Goal: Task Accomplishment & Management: Use online tool/utility

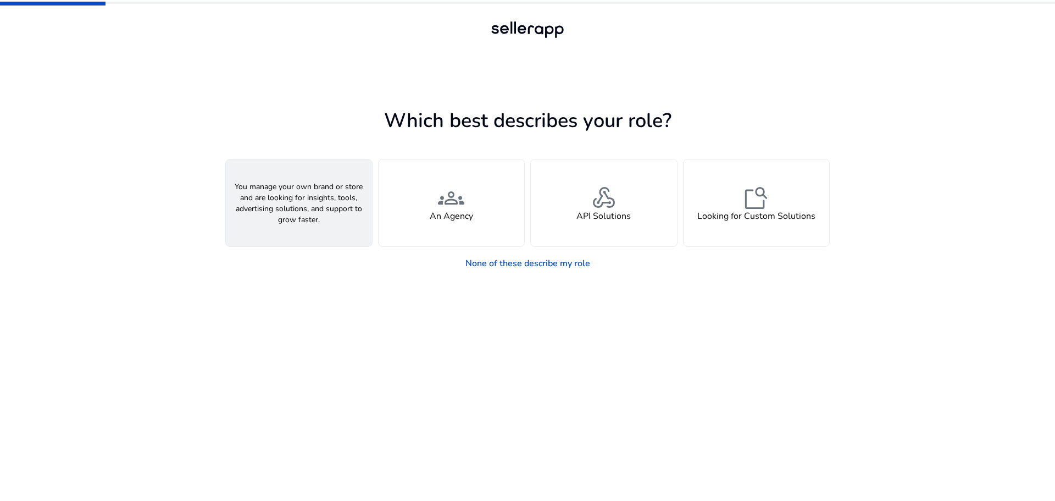
click at [320, 208] on div "person A Seller" at bounding box center [299, 202] width 146 height 87
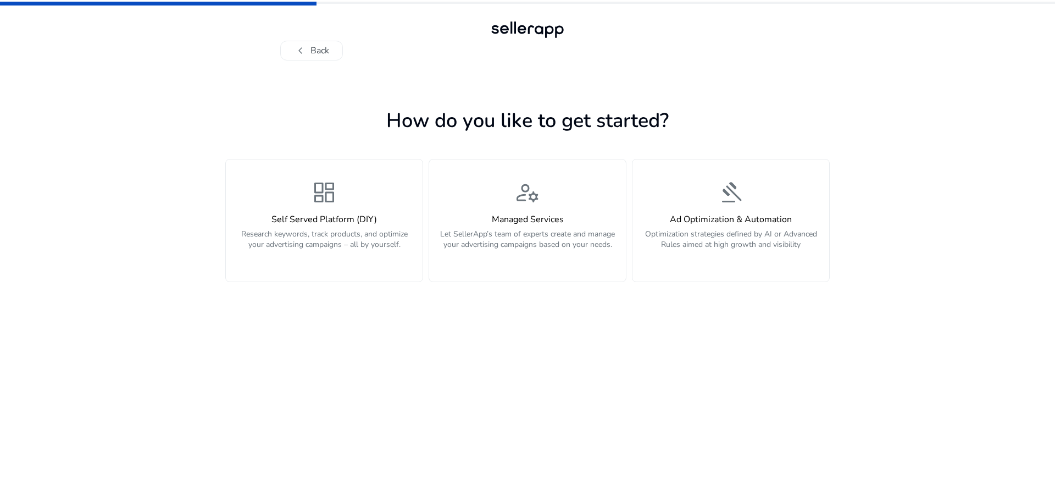
click at [320, 206] on span "dashboard" at bounding box center [324, 192] width 26 height 26
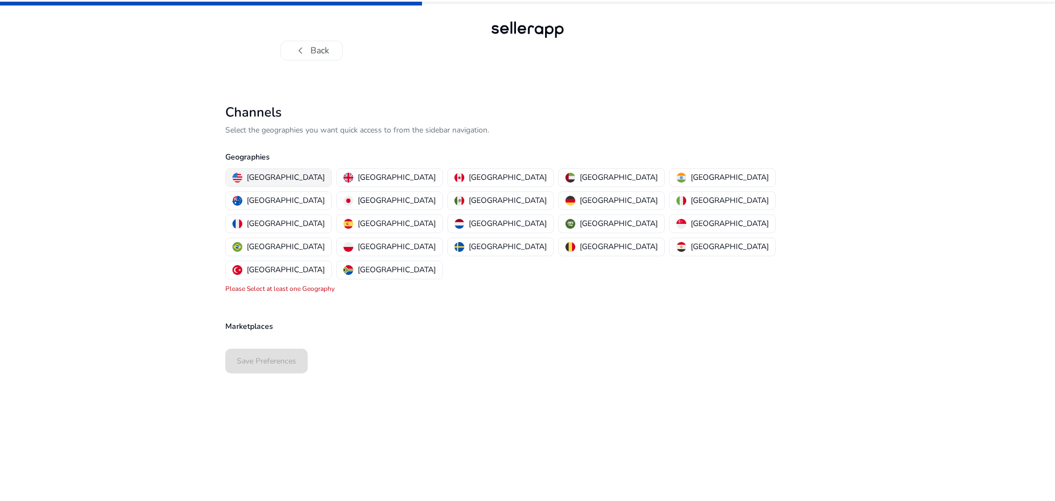
click at [284, 176] on p "[GEOGRAPHIC_DATA]" at bounding box center [286, 178] width 78 height 12
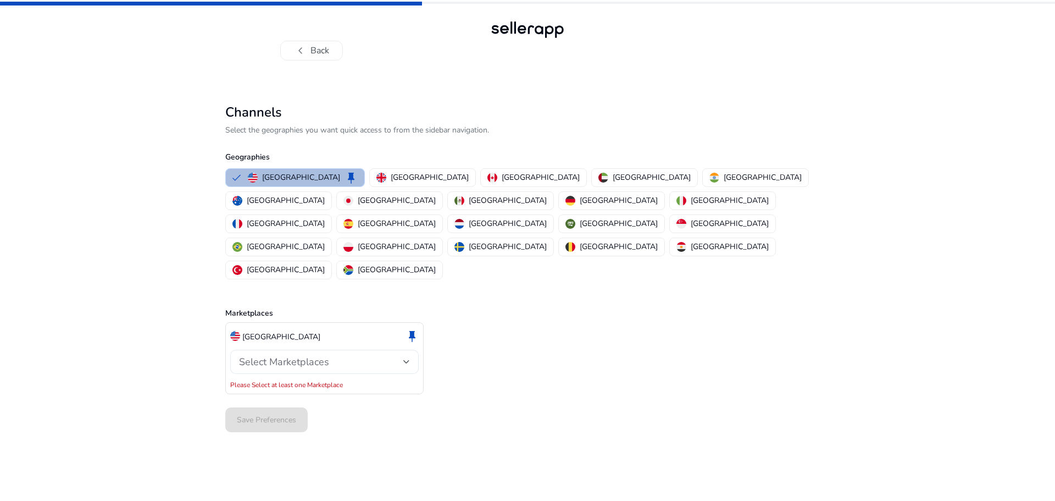
click at [325, 355] on span "Select Marketplaces" at bounding box center [284, 361] width 90 height 13
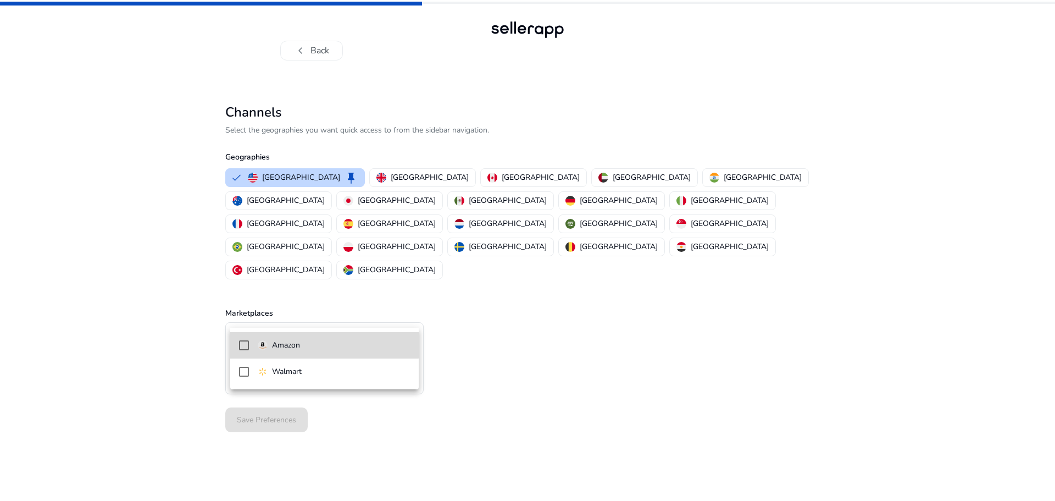
click at [318, 344] on span "Amazon" at bounding box center [334, 345] width 152 height 12
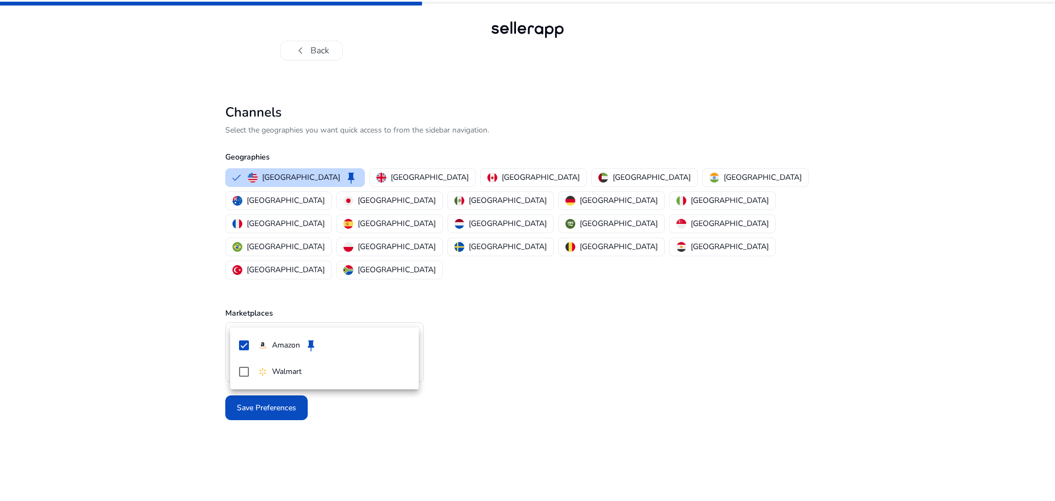
click at [344, 403] on div at bounding box center [527, 250] width 1055 height 501
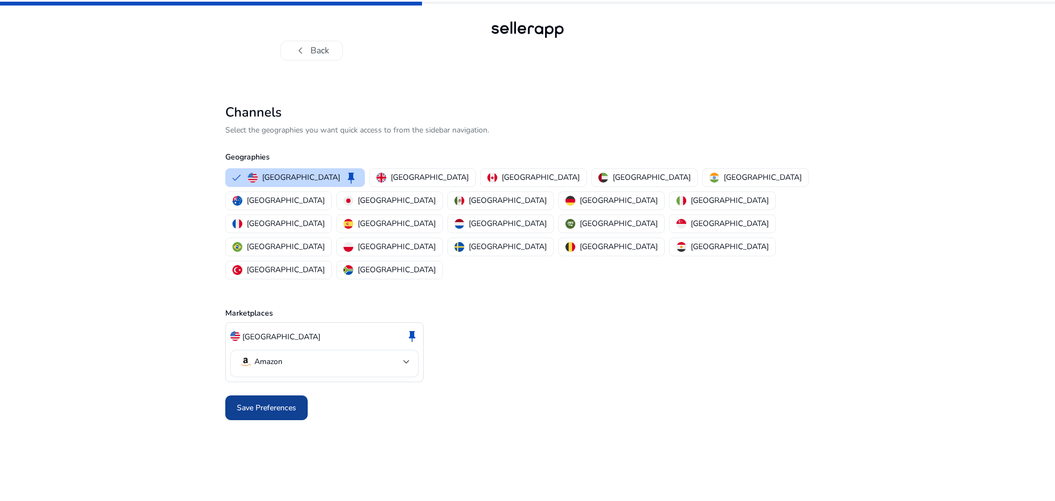
click at [289, 402] on span "Save Preferences" at bounding box center [266, 408] width 59 height 12
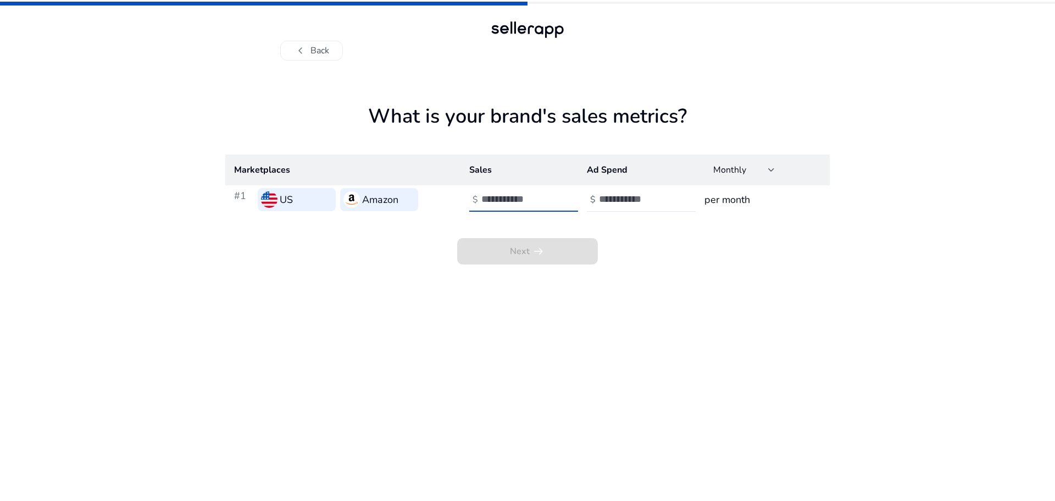
click at [513, 202] on input "number" at bounding box center [519, 199] width 74 height 12
type input "****"
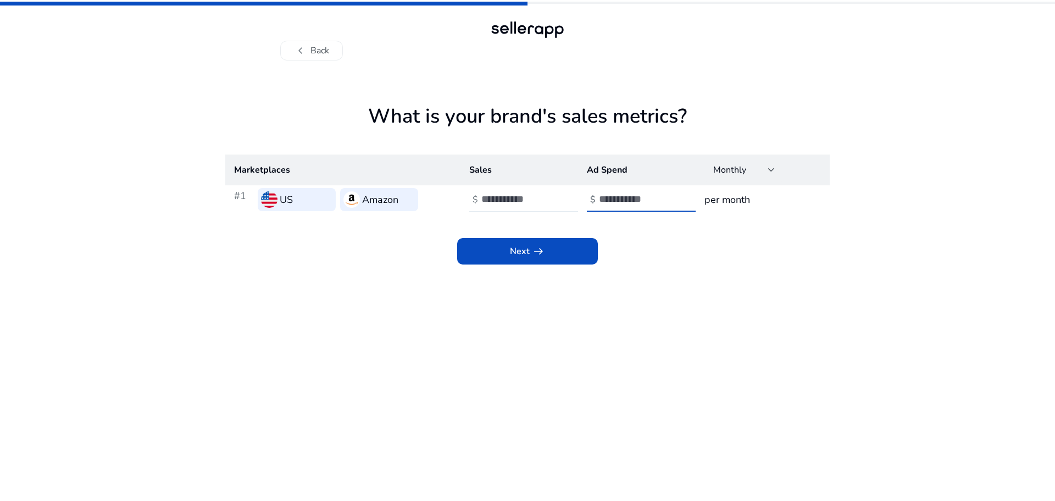
type input "*"
click at [512, 251] on span "Next arrow_right_alt" at bounding box center [527, 251] width 35 height 13
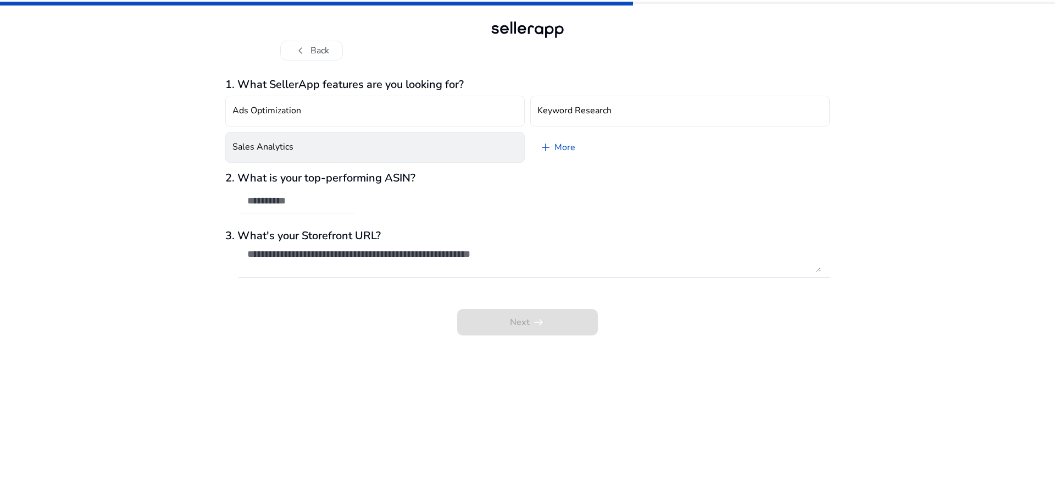
click at [438, 145] on button "Sales Analytics" at bounding box center [375, 147] width 300 height 31
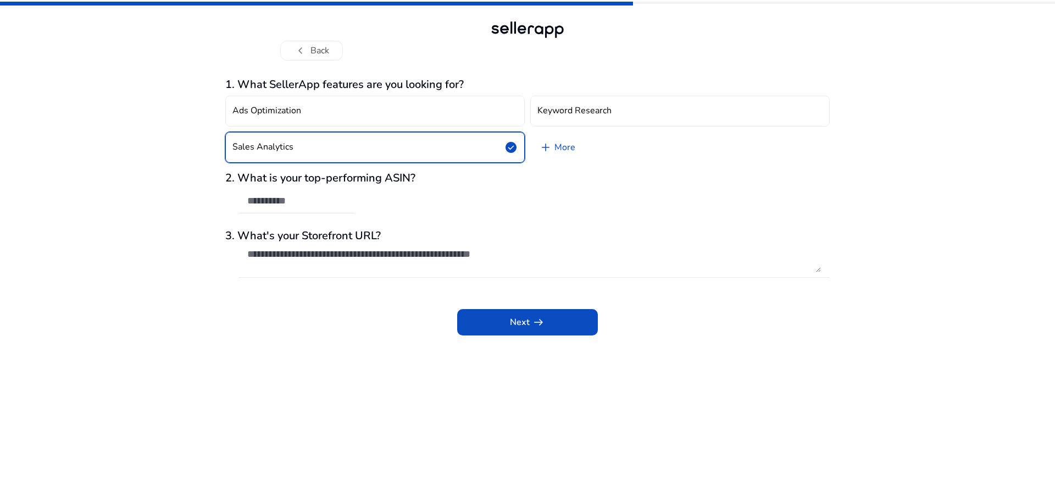
click at [280, 258] on textarea at bounding box center [534, 260] width 574 height 24
paste textarea "**********"
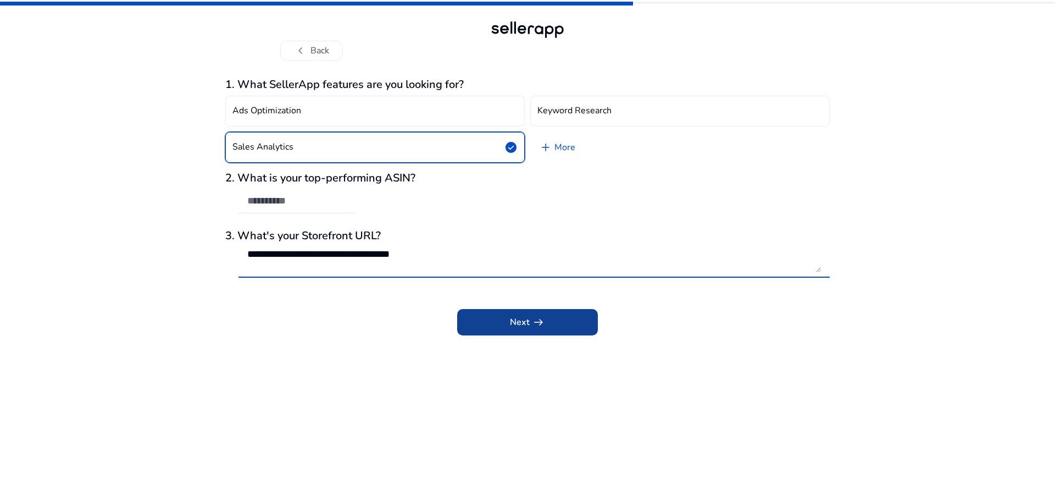
type textarea "**********"
click at [515, 325] on span "Next arrow_right_alt" at bounding box center [527, 322] width 35 height 13
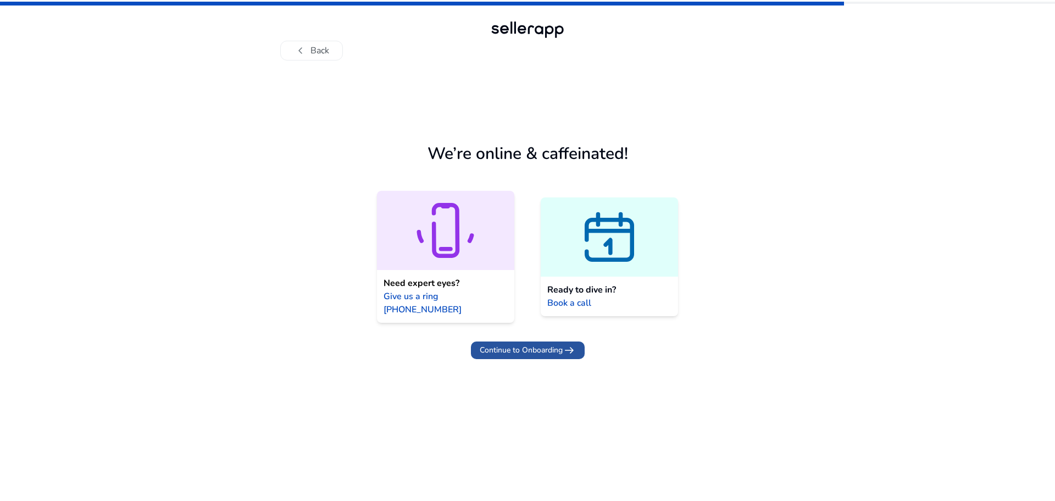
click at [522, 344] on span "Continue to Onboarding" at bounding box center [521, 350] width 83 height 12
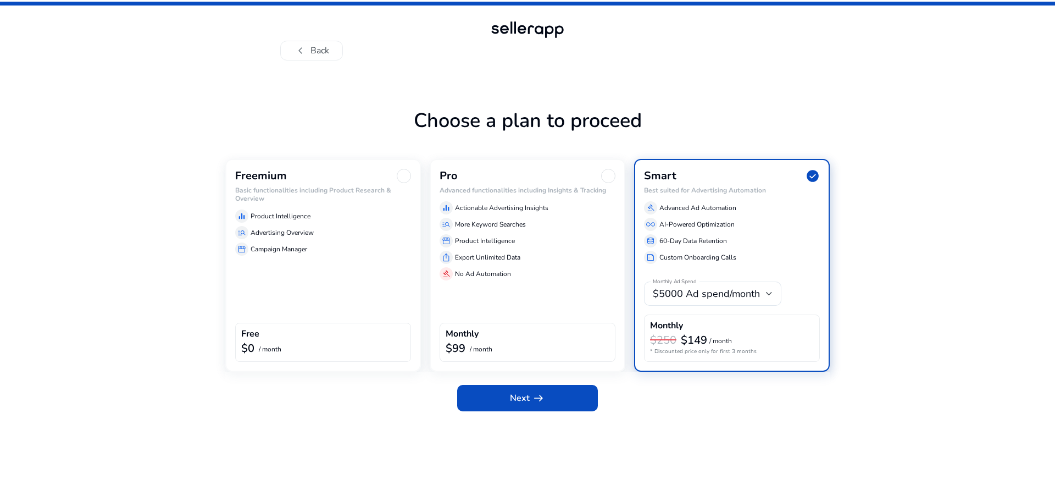
click at [339, 285] on div "Freemium Basic functionalities including Product Research & Overview equalizer …" at bounding box center [323, 265] width 196 height 213
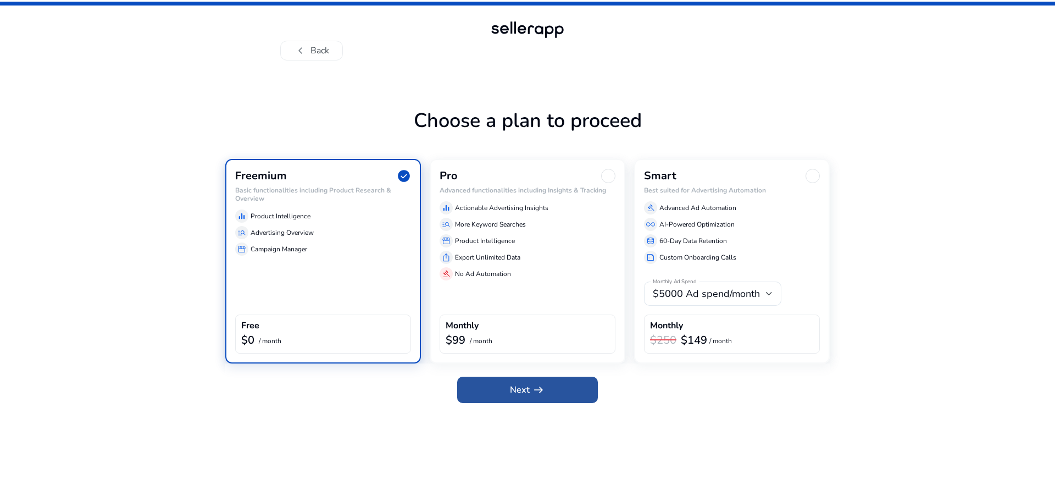
click at [524, 388] on span "Next arrow_right_alt" at bounding box center [527, 389] width 35 height 13
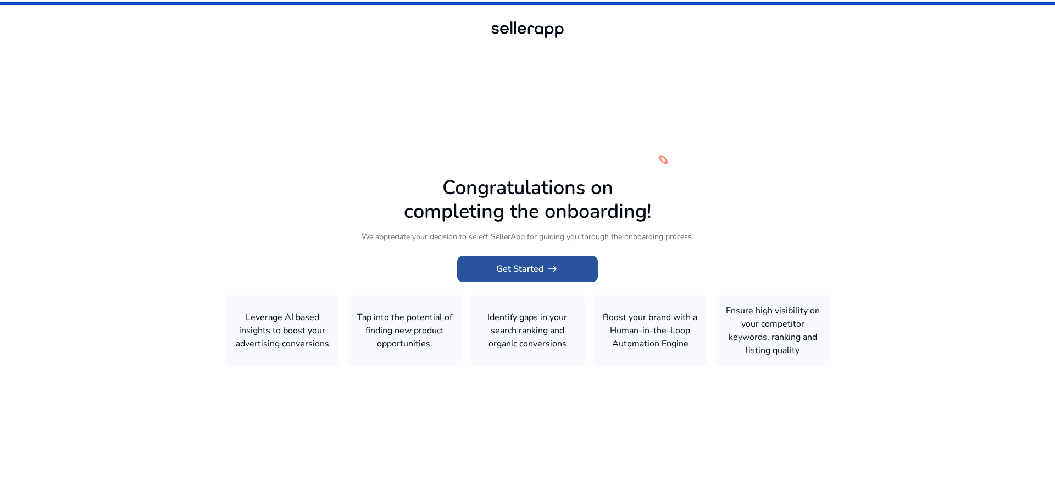
click at [543, 270] on span "Get Started arrow_right_alt" at bounding box center [527, 268] width 63 height 13
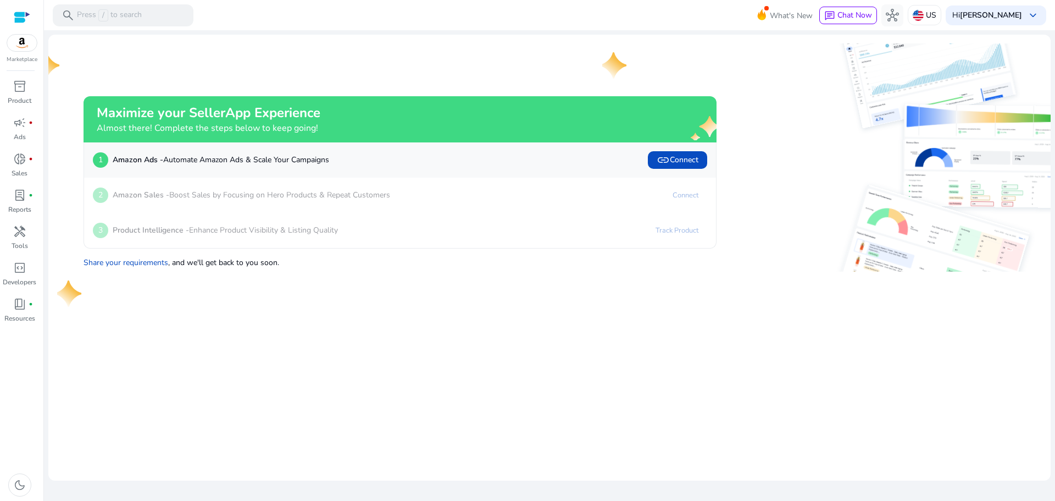
click at [19, 42] on img at bounding box center [22, 43] width 30 height 16
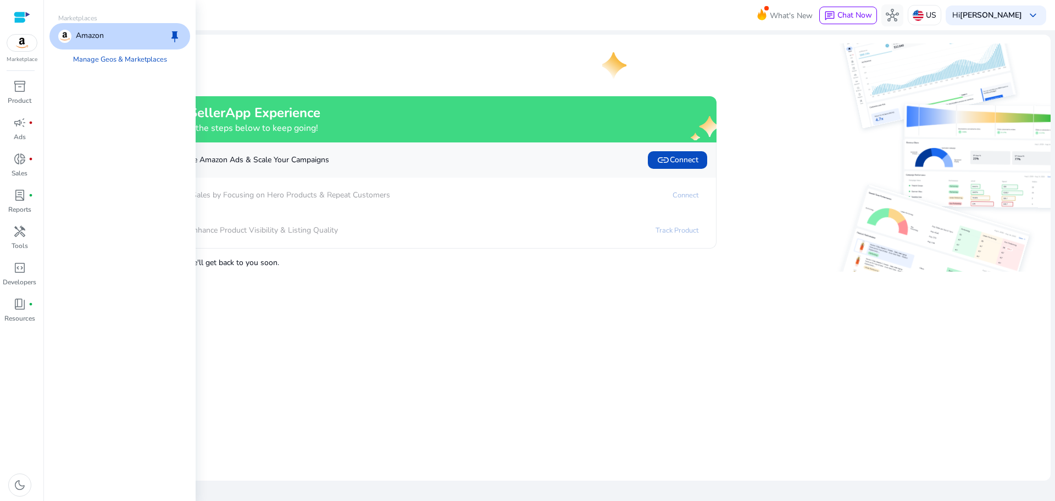
click at [125, 42] on div "Amazon keep" at bounding box center [119, 36] width 141 height 26
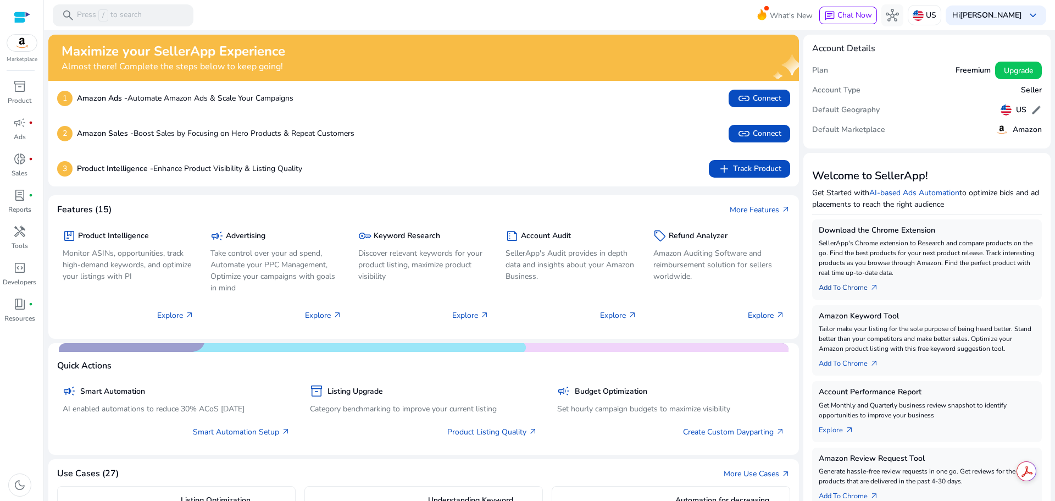
click at [844, 286] on link "Add To Chrome arrow_outward" at bounding box center [853, 285] width 69 height 15
click at [847, 289] on link "Add To Chrome arrow_outward" at bounding box center [853, 285] width 69 height 15
click at [872, 285] on span "arrow_outward" at bounding box center [874, 287] width 9 height 9
drag, startPoint x: 882, startPoint y: 2, endPoint x: 1018, endPoint y: 168, distance: 214.0
click at [1018, 168] on div "Welcome to SellerApp! Get Started with AI-based Ads Automation to optimize bids…" at bounding box center [927, 190] width 230 height 57
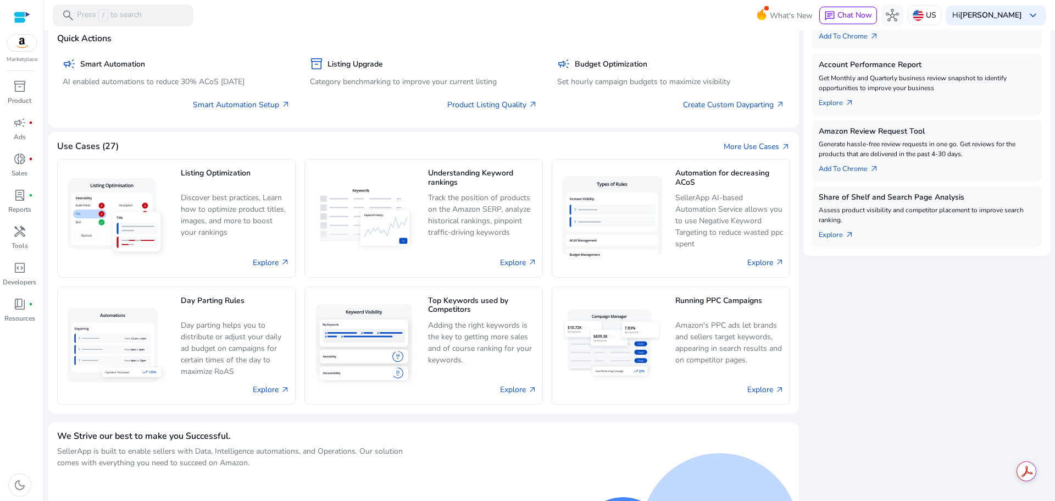
scroll to position [367, 0]
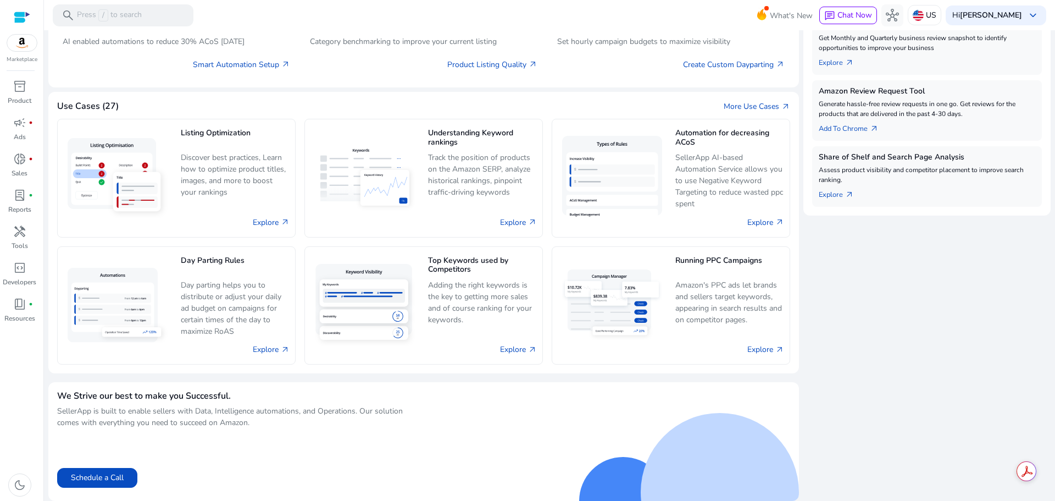
click at [668, 22] on mat-toolbar "search Press / to search What's New chat Chat Now hub US Hi [PERSON_NAME] keybo…" at bounding box center [549, 15] width 1011 height 30
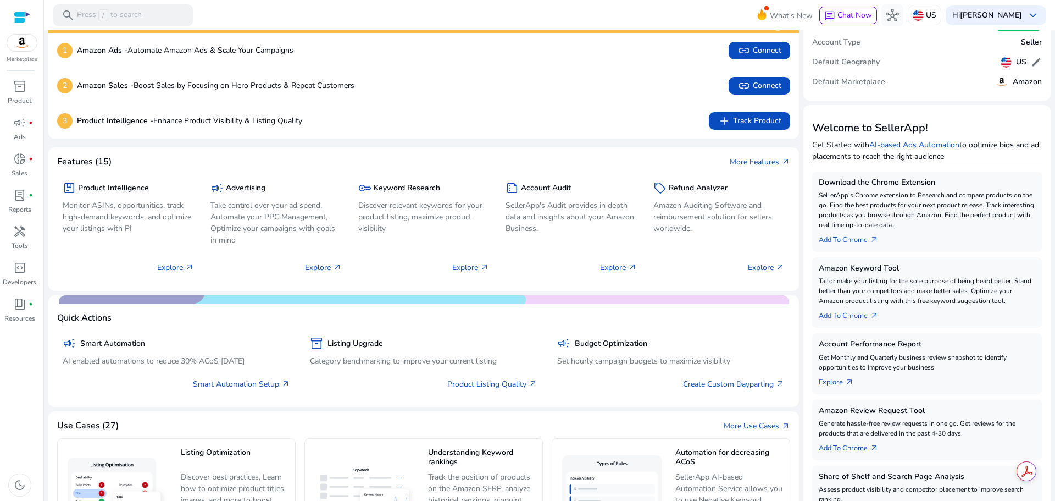
scroll to position [22, 0]
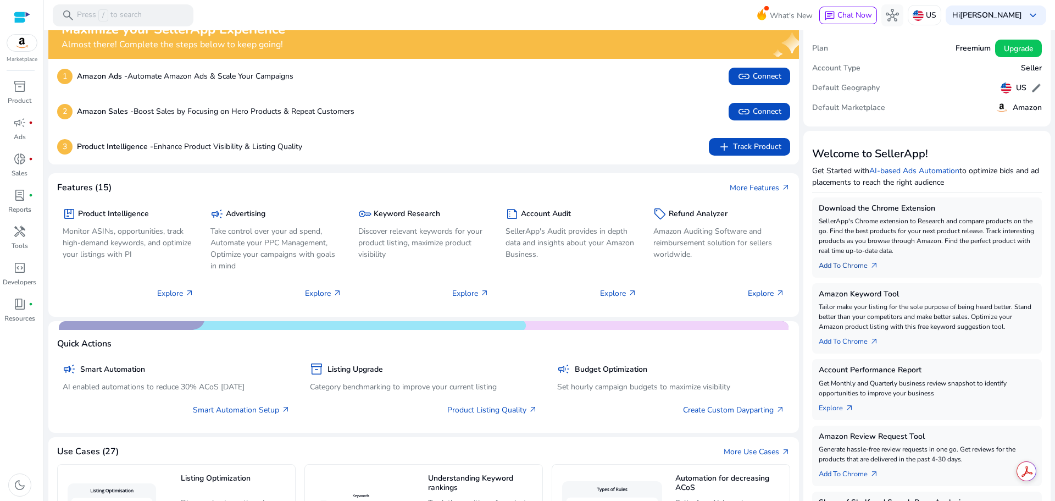
click at [844, 264] on link "Add To Chrome arrow_outward" at bounding box center [853, 263] width 69 height 15
click at [873, 264] on span "arrow_outward" at bounding box center [874, 265] width 9 height 9
click at [21, 92] on span "inventory_2" at bounding box center [19, 86] width 13 height 13
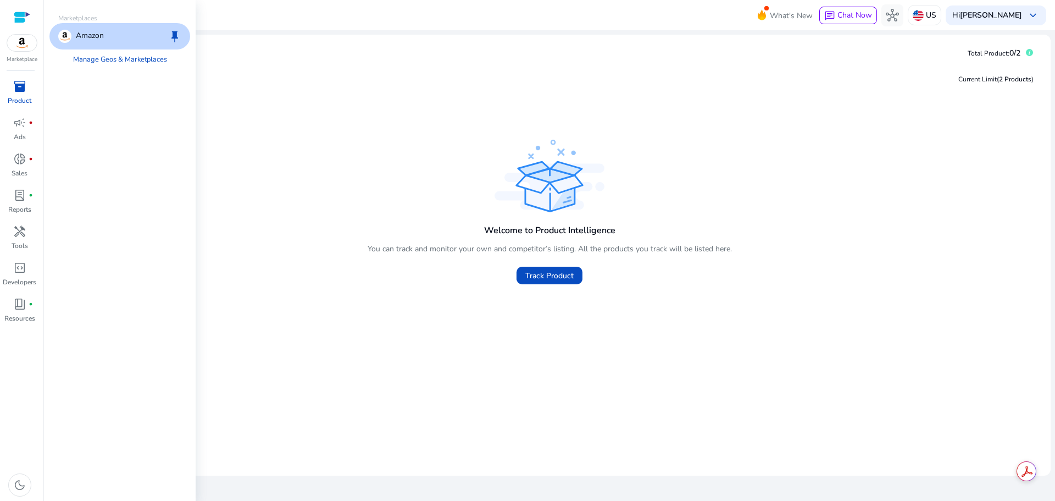
click at [28, 47] on img at bounding box center [22, 43] width 30 height 16
click at [16, 46] on img at bounding box center [22, 43] width 30 height 16
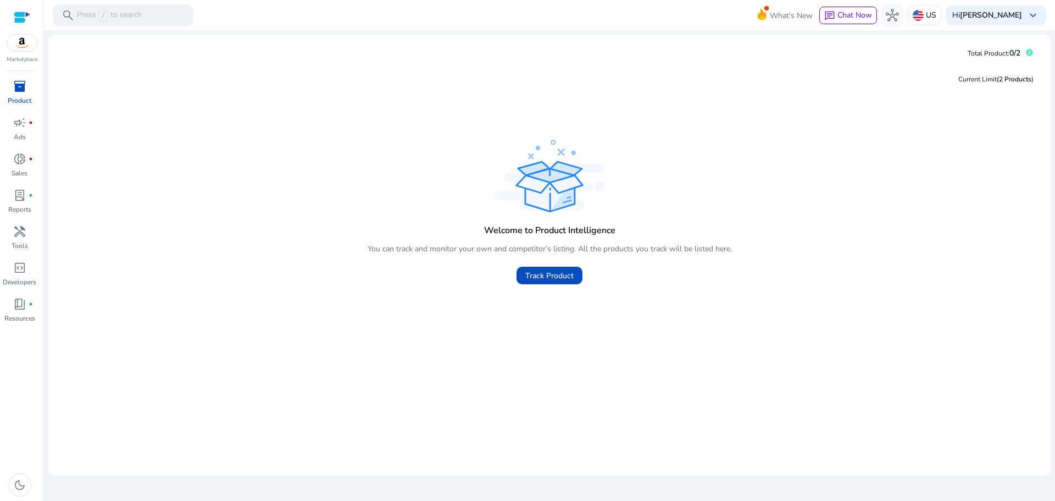
click at [23, 38] on img at bounding box center [22, 43] width 30 height 16
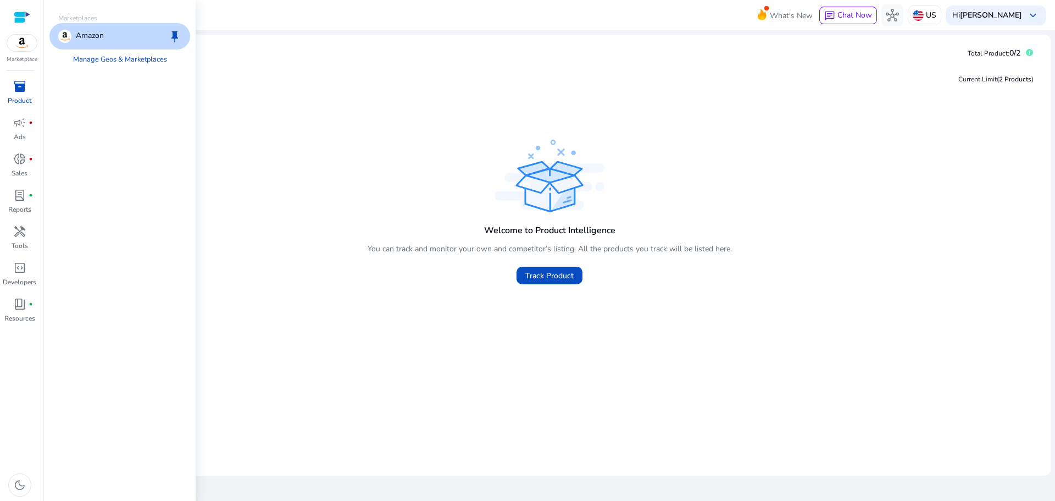
click at [101, 37] on p "Amazon" at bounding box center [90, 36] width 28 height 13
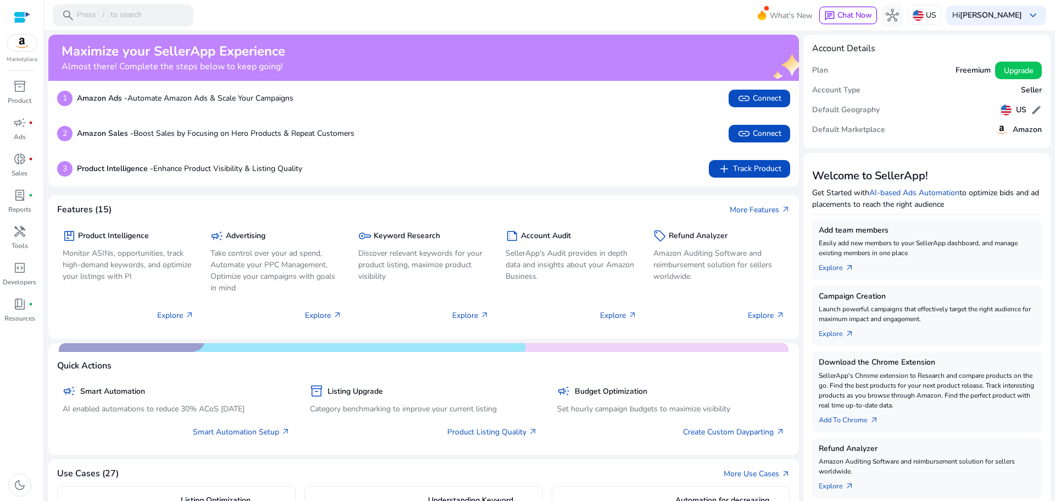
click at [398, 99] on div "1 Amazon Ads - Automate Amazon Ads & Scale Your Campaigns link Connect" at bounding box center [423, 99] width 733 height 18
click at [114, 234] on h5 "Product Intelligence" at bounding box center [113, 235] width 71 height 9
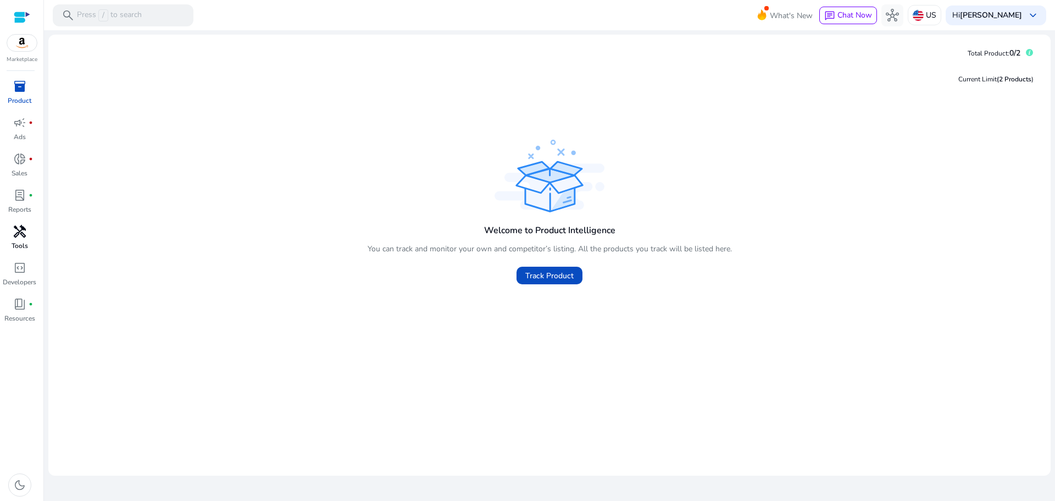
click at [19, 230] on span "handyman" at bounding box center [19, 231] width 13 height 13
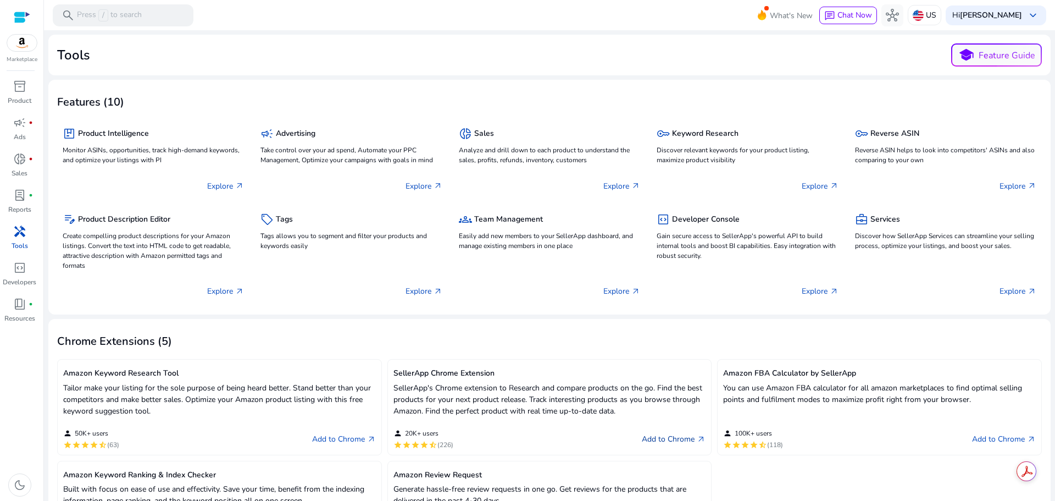
click at [672, 438] on link "Add to Chrome arrow_outward" at bounding box center [674, 439] width 64 height 13
